Goal: Information Seeking & Learning: Learn about a topic

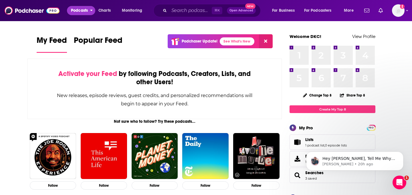
click at [86, 10] on span "Podcasts" at bounding box center [79, 11] width 17 height 8
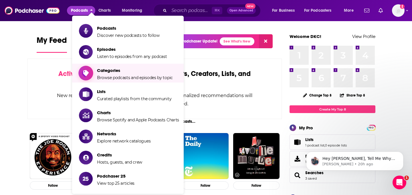
click at [119, 69] on span "Categories" at bounding box center [135, 70] width 76 height 5
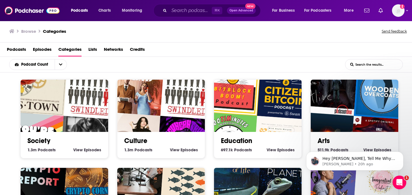
scroll to position [1, 0]
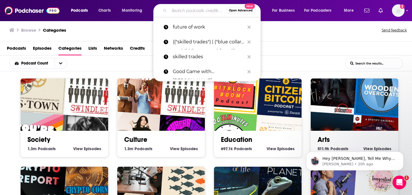
click at [186, 7] on input "Search podcasts, credits, & more..." at bounding box center [197, 10] width 57 height 9
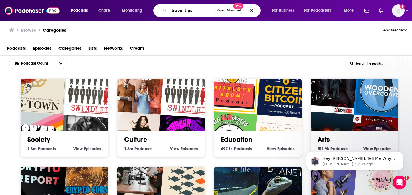
type input "travel tips"
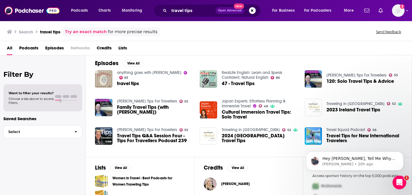
scroll to position [128, 0]
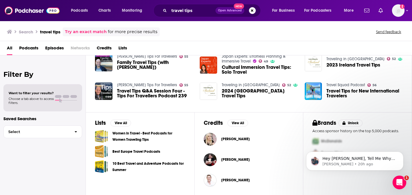
click at [341, 93] on span "Travel Tips for New International Travelers" at bounding box center [364, 94] width 76 height 10
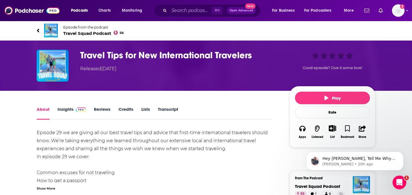
click at [72, 31] on span "Travel Squad Podcast 56" at bounding box center [93, 33] width 60 height 5
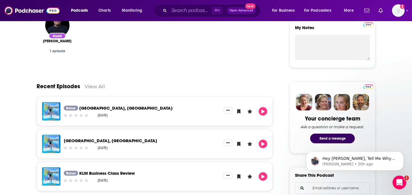
scroll to position [99, 0]
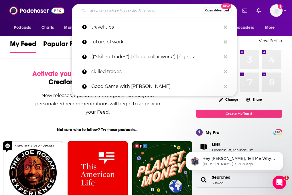
click at [147, 9] on input "Search podcasts, credits, & more..." at bounding box center [145, 10] width 115 height 9
click at [142, 25] on p "travel tips" at bounding box center [156, 27] width 130 height 15
type input "travel tips"
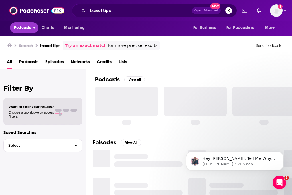
click at [19, 30] on span "Podcasts" at bounding box center [22, 28] width 17 height 8
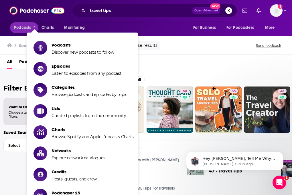
click at [189, 54] on div "Search travel tips Try an exact match for more precise results Send feedback" at bounding box center [146, 44] width 292 height 21
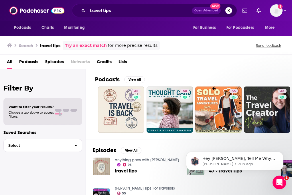
click at [54, 63] on span "Episodes" at bounding box center [54, 63] width 19 height 12
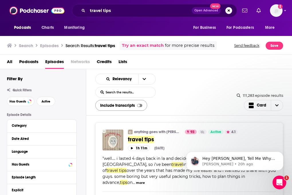
click at [139, 105] on div at bounding box center [138, 105] width 3 height 3
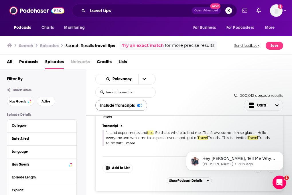
scroll to position [91, 0]
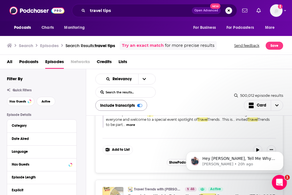
click at [279, 181] on icon "Open Intercom Messenger" at bounding box center [278, 181] width 9 height 9
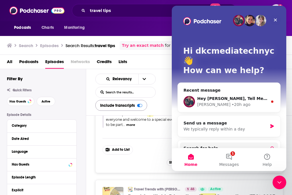
scroll to position [52, 0]
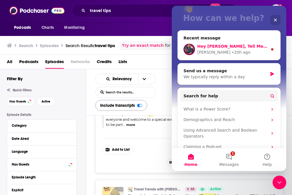
click at [225, 39] on div "Hey Amanda, Tell Me Why isn't able to search or discover podcasts -- but you ca…" at bounding box center [229, 49] width 102 height 21
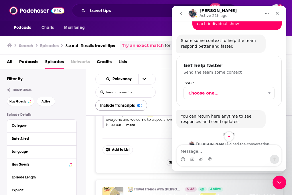
scroll to position [159, 0]
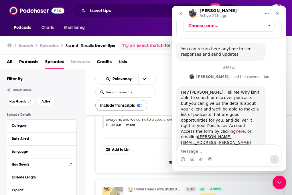
click at [235, 129] on link "here" at bounding box center [239, 131] width 9 height 5
click at [278, 14] on icon "Close" at bounding box center [277, 13] width 5 height 5
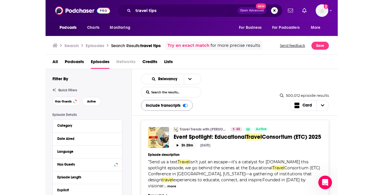
scroll to position [151, 0]
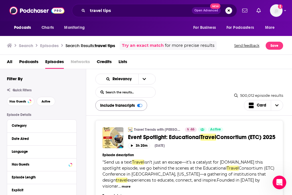
click at [159, 128] on link "Travel Trends with Dan Christian" at bounding box center [157, 130] width 47 height 5
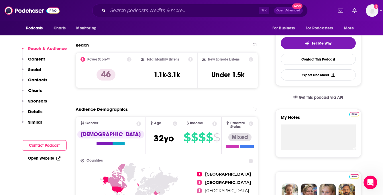
scroll to position [125, 0]
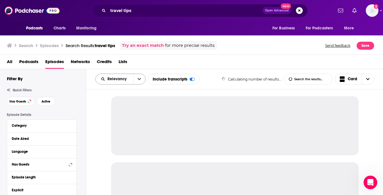
click at [135, 80] on button "open menu" at bounding box center [139, 79] width 12 height 10
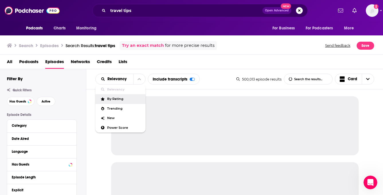
click at [126, 98] on span "By Rating" at bounding box center [124, 99] width 34 height 3
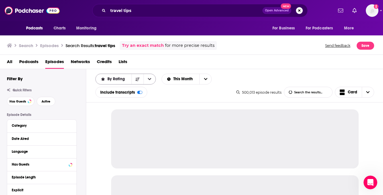
click at [150, 83] on button "open menu" at bounding box center [149, 79] width 12 height 10
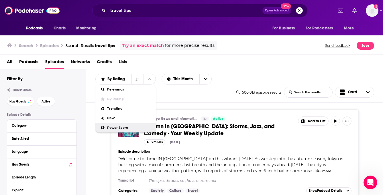
click at [121, 128] on span "Power Score" at bounding box center [129, 127] width 44 height 3
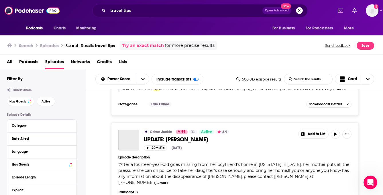
scroll to position [698, 0]
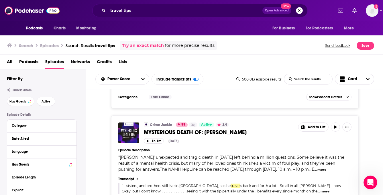
click at [25, 62] on span "Podcasts" at bounding box center [28, 63] width 19 height 12
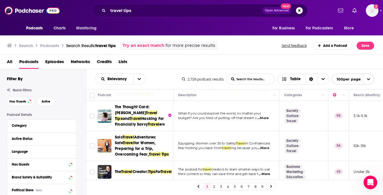
scroll to position [25, 0]
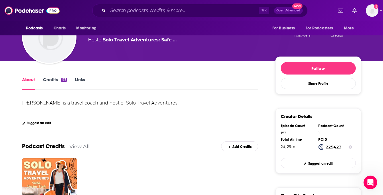
scroll to position [59, 0]
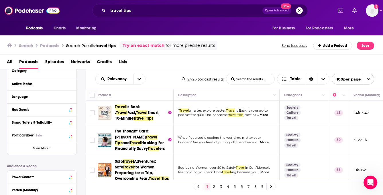
scroll to position [51, 0]
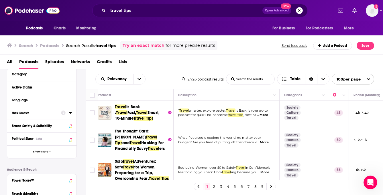
click at [58, 112] on button "Has Guests" at bounding box center [36, 113] width 49 height 7
click at [74, 113] on div "Has Guests" at bounding box center [41, 113] width 69 height 13
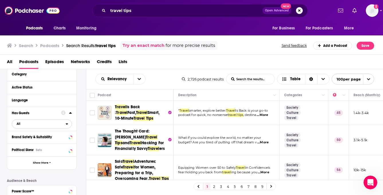
click at [27, 125] on span "All" at bounding box center [39, 123] width 54 height 7
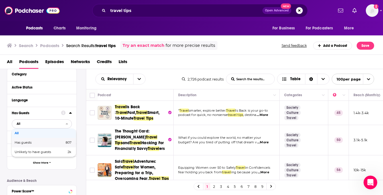
click at [29, 144] on span "Has guests" at bounding box center [31, 142] width 33 height 3
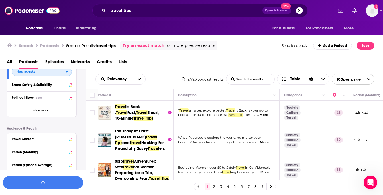
scroll to position [104, 0]
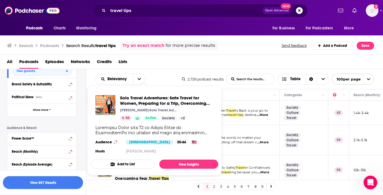
click at [152, 168] on div "Add to List View Insights" at bounding box center [154, 164] width 127 height 9
click at [180, 164] on link "View Insights" at bounding box center [188, 164] width 59 height 9
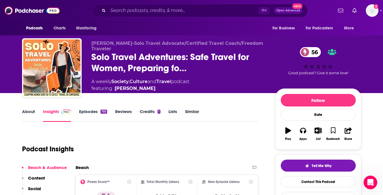
click at [97, 112] on link "Episodes 155" at bounding box center [93, 115] width 28 height 13
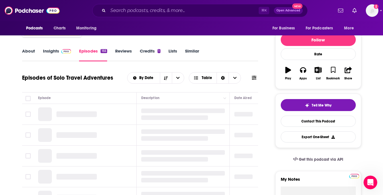
scroll to position [62, 0]
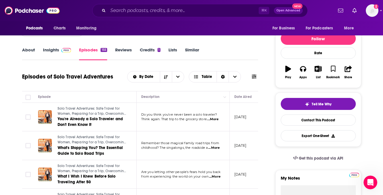
click at [217, 120] on span "...More" at bounding box center [212, 119] width 11 height 5
click at [234, 74] on span "Choose View" at bounding box center [234, 77] width 12 height 11
click at [229, 58] on div "About Insights Episodes 155 Reviews Credits 1 Lists Similar" at bounding box center [140, 53] width 236 height 14
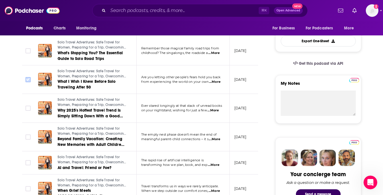
scroll to position [211, 0]
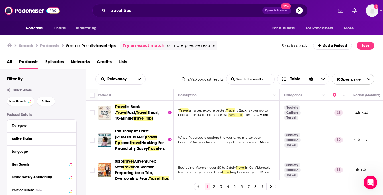
click at [129, 112] on span "Smart, 10-Minute" at bounding box center [137, 115] width 45 height 11
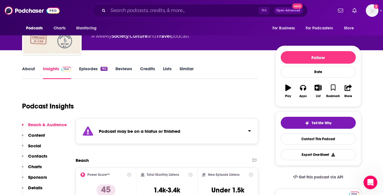
scroll to position [43, 0]
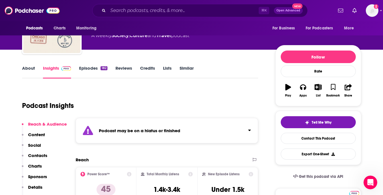
click at [247, 132] on button "Click to expand status details" at bounding box center [246, 129] width 7 height 8
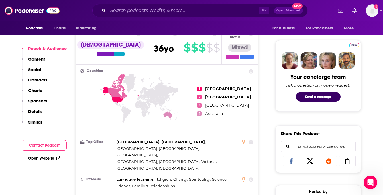
scroll to position [344, 0]
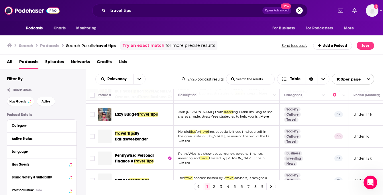
scroll to position [173, 0]
click at [268, 119] on span "...More" at bounding box center [262, 116] width 11 height 5
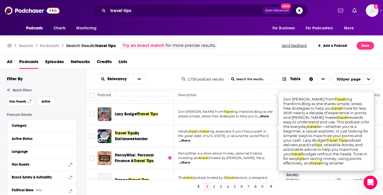
click at [237, 114] on span "ing Franklins Blog as she" at bounding box center [253, 112] width 40 height 4
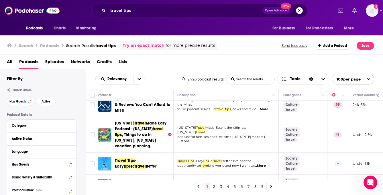
scroll to position [269, 1]
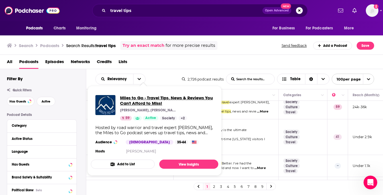
click at [136, 101] on span "Miles to Go - Travel Tips, News & Reviews You Can't Afford to Miss!" at bounding box center [167, 100] width 94 height 11
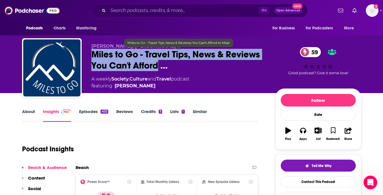
drag, startPoint x: 92, startPoint y: 50, endPoint x: 157, endPoint y: 63, distance: 66.5
click at [157, 63] on span "Miles to Go - Travel Tips, News & Reviews You Can't Afford …" at bounding box center [178, 60] width 175 height 22
copy h2 "Miles to Go - Travel Tips, News & Reviews You Can't Afford"
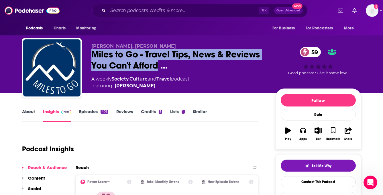
scroll to position [159, 0]
click at [303, 169] on button "Tell Me Why" at bounding box center [317, 166] width 75 height 12
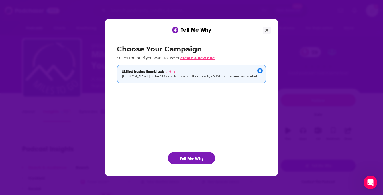
click at [197, 58] on span "create a new one" at bounding box center [197, 58] width 34 height 5
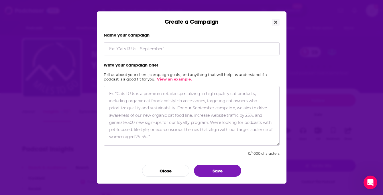
click at [147, 48] on input "Create a Campaign" at bounding box center [192, 48] width 176 height 13
type input "[PERSON_NAME] HotelTonight"
click at [130, 99] on textarea "Create a Campaign" at bounding box center [192, 116] width 176 height 60
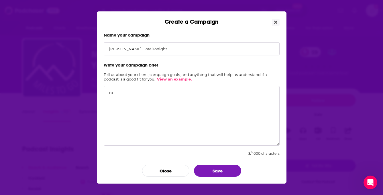
type textarea "r"
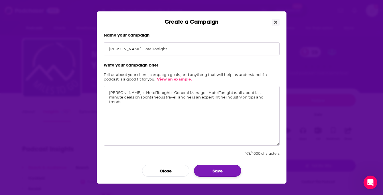
type textarea "[PERSON_NAME] is HotelTonight's General Manager. HotelTonight is all about last…"
click at [211, 173] on button "Save" at bounding box center [217, 171] width 47 height 12
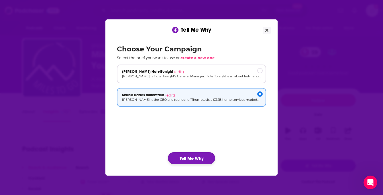
click at [201, 163] on button "Tell Me Why" at bounding box center [191, 158] width 47 height 12
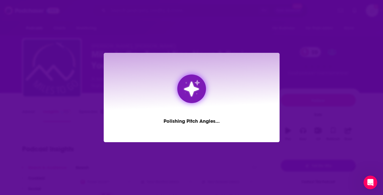
click at [186, 97] on img "Dialog" at bounding box center [191, 89] width 19 height 19
click at [294, 114] on div "Invoking the fifth amendment ..." at bounding box center [191, 97] width 383 height 195
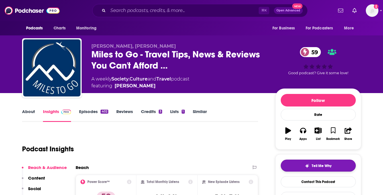
click at [305, 169] on img "button" at bounding box center [306, 166] width 5 height 5
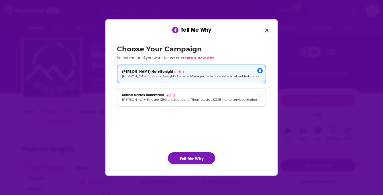
click at [198, 160] on button "Tell Me Why" at bounding box center [191, 158] width 47 height 12
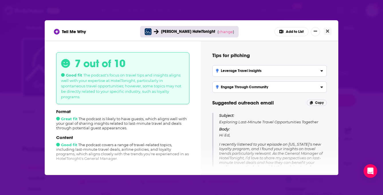
scroll to position [16, 0]
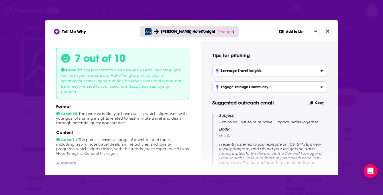
click at [136, 144] on div "Content Good fit The podcast covers a range of travel-related topics, including…" at bounding box center [122, 143] width 133 height 26
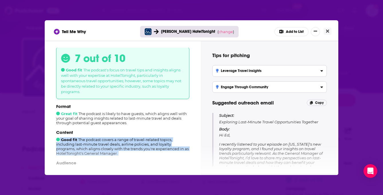
click at [136, 144] on div "Content Good fit The podcast covers a range of travel-related topics, including…" at bounding box center [122, 143] width 133 height 26
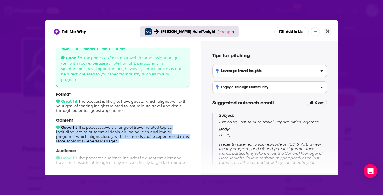
scroll to position [31, 0]
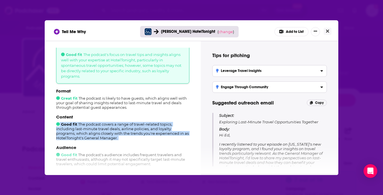
click at [121, 127] on div "Content Good fit The podcast covers a range of travel-related topics, including…" at bounding box center [122, 127] width 133 height 26
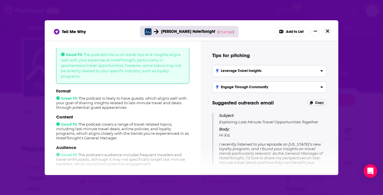
click at [324, 31] on button "Close" at bounding box center [327, 31] width 8 height 7
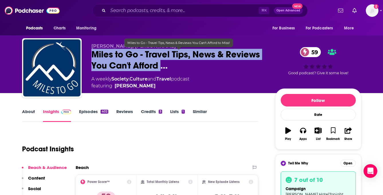
drag, startPoint x: 85, startPoint y: 54, endPoint x: 160, endPoint y: 64, distance: 75.1
click at [160, 64] on div "[PERSON_NAME], [PERSON_NAME] to Go - Travel Tips, News & Reviews You Can't Affo…" at bounding box center [191, 69] width 339 height 62
copy h2 "Miles to Go - Travel Tips, News & Reviews You Can't Afford"
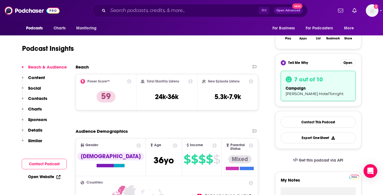
scroll to position [0, 0]
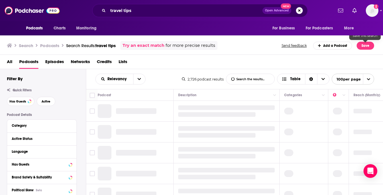
click at [361, 39] on div "Save this search" at bounding box center [364, 35] width 31 height 9
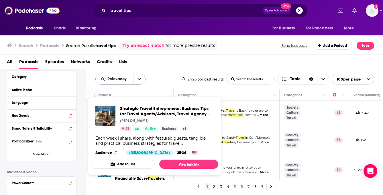
click at [136, 82] on button "open menu" at bounding box center [139, 79] width 12 height 10
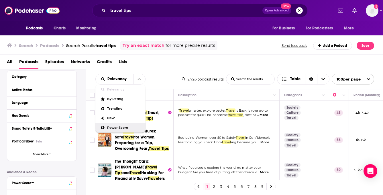
click at [122, 130] on span "Power Score" at bounding box center [124, 127] width 34 height 3
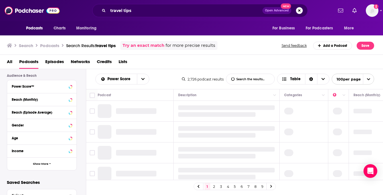
scroll to position [145, 0]
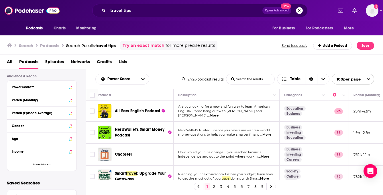
click at [127, 132] on span "NerdWallet's Smart Money Podcast" at bounding box center [139, 132] width 49 height 11
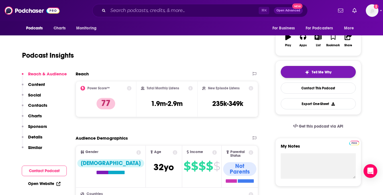
scroll to position [93, 0]
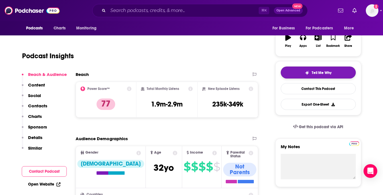
click at [313, 68] on button "Tell Me Why" at bounding box center [317, 73] width 75 height 12
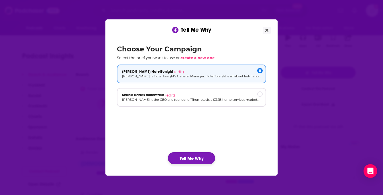
click at [205, 155] on button "Tell Me Why" at bounding box center [191, 158] width 47 height 12
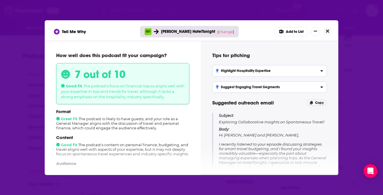
click at [329, 32] on button "Close" at bounding box center [327, 31] width 8 height 7
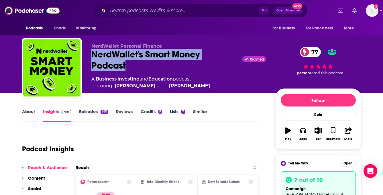
copy h2 "NerdWallet's Smart Money Podcast"
drag, startPoint x: 88, startPoint y: 55, endPoint x: 133, endPoint y: 70, distance: 48.0
click at [133, 70] on div "NerdWallet Personal Finance NerdWallet's Smart Money Podcast Claimed 77 A Busin…" at bounding box center [191, 69] width 339 height 62
